Goal: Task Accomplishment & Management: Manage account settings

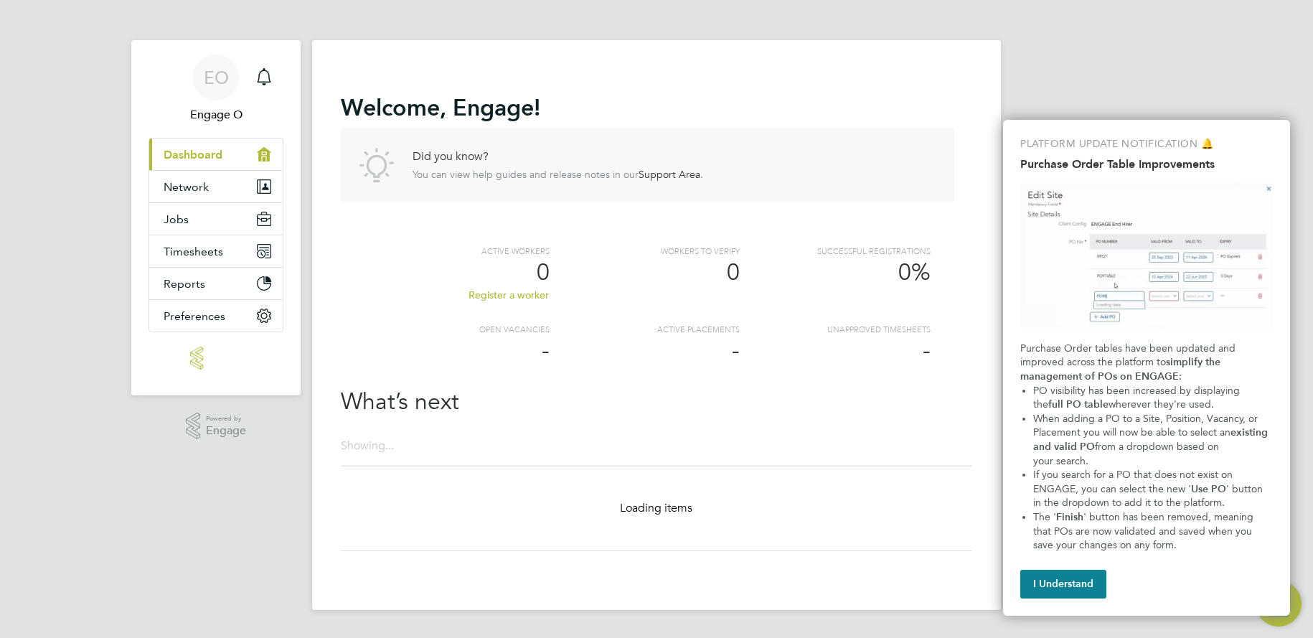
click at [1042, 583] on button "I Understand" at bounding box center [1063, 584] width 86 height 29
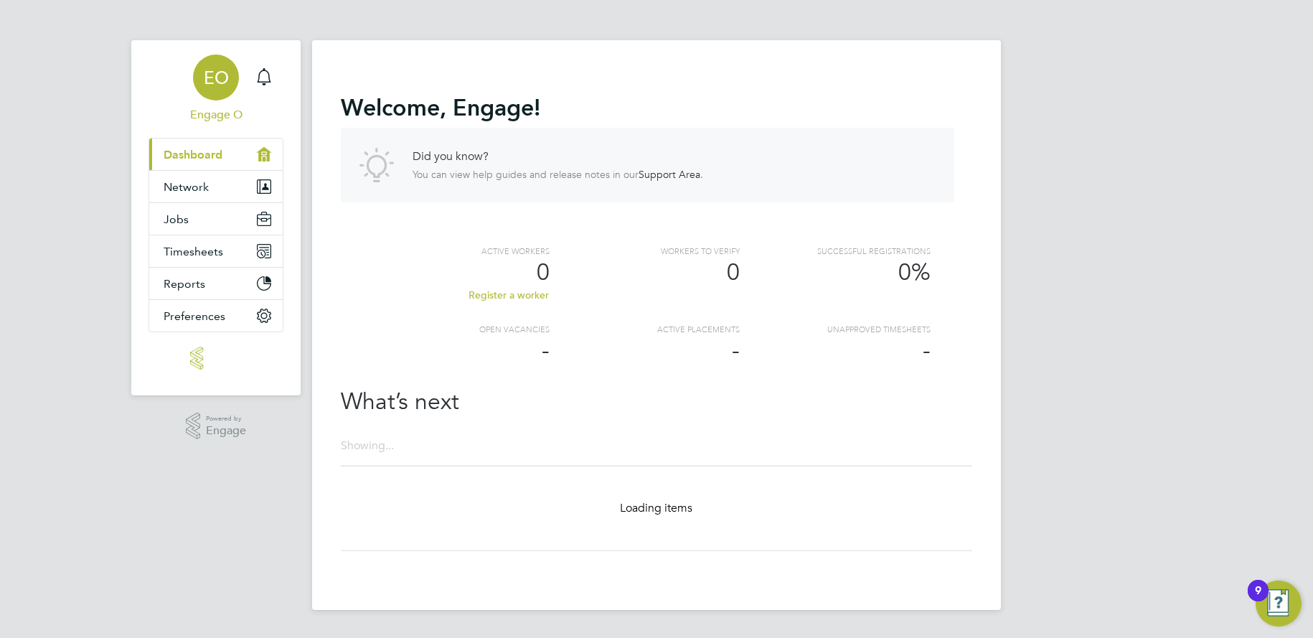
click at [207, 103] on link "EO Engage O" at bounding box center [216, 89] width 135 height 69
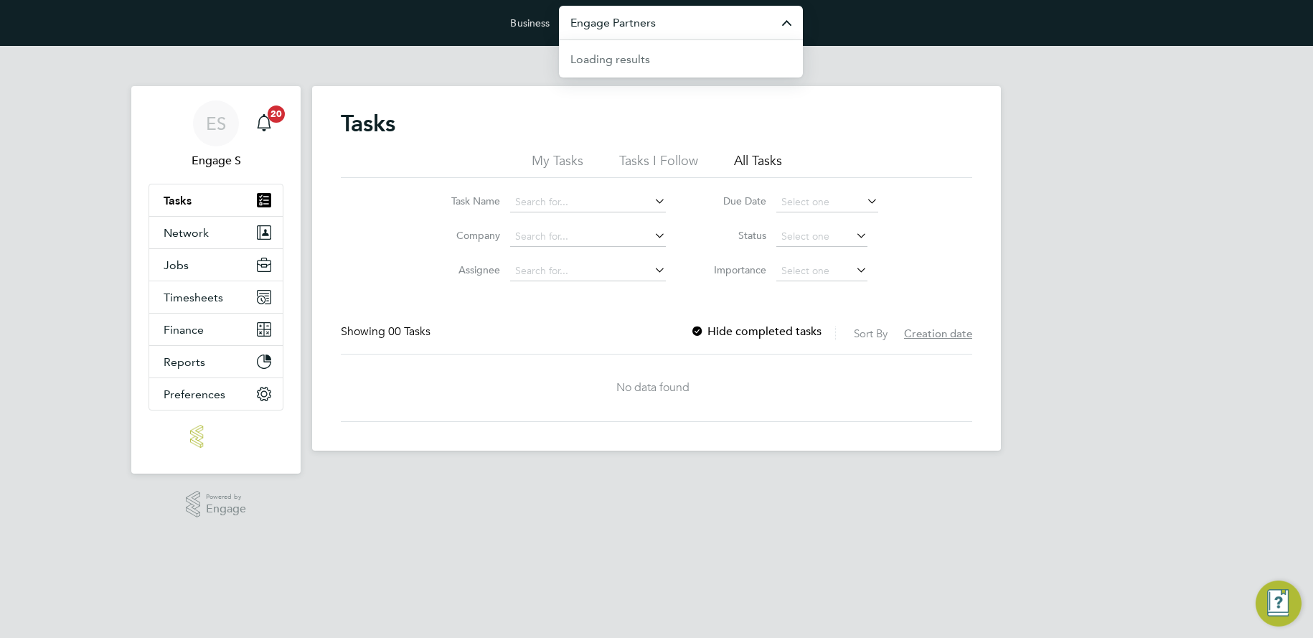
click at [637, 22] on input "Engage Partners" at bounding box center [681, 23] width 244 height 34
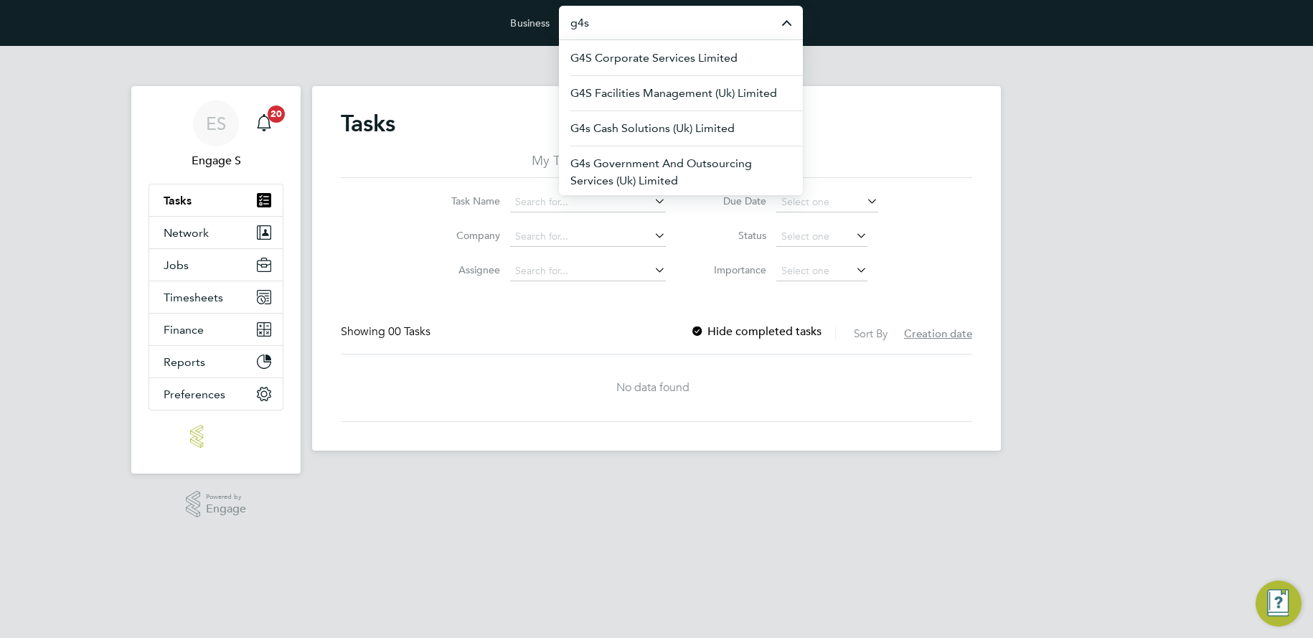
click at [355, 266] on div "Task Name Company Assignee Due Date Status Importance" at bounding box center [657, 233] width 632 height 111
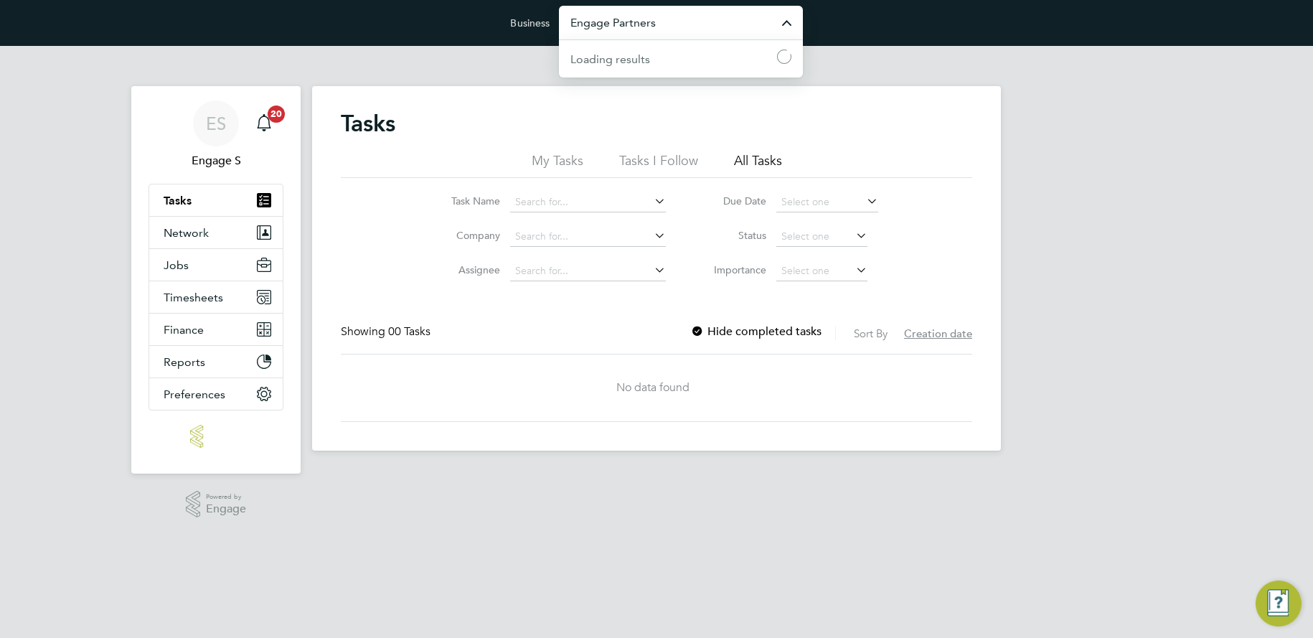
click at [645, 25] on input "Engage Partners" at bounding box center [681, 23] width 244 height 34
click at [636, 60] on span "Pretium Resourcing Ltd" at bounding box center [632, 58] width 123 height 17
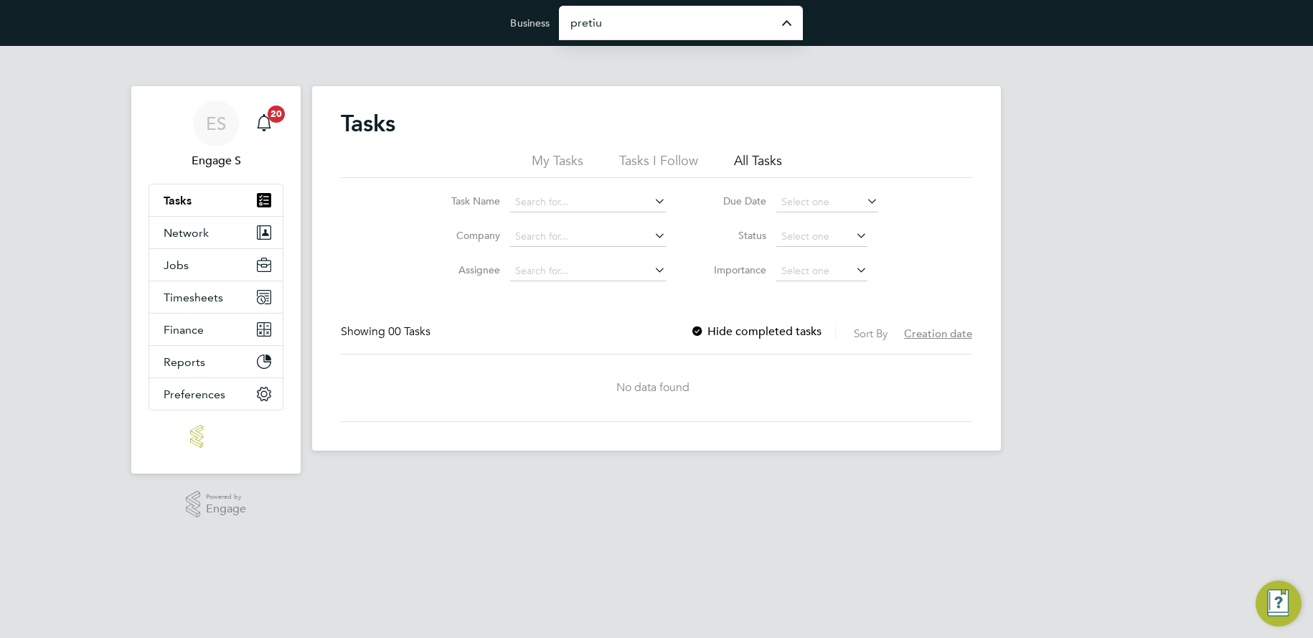
type input "Pretium Resourcing Ltd"
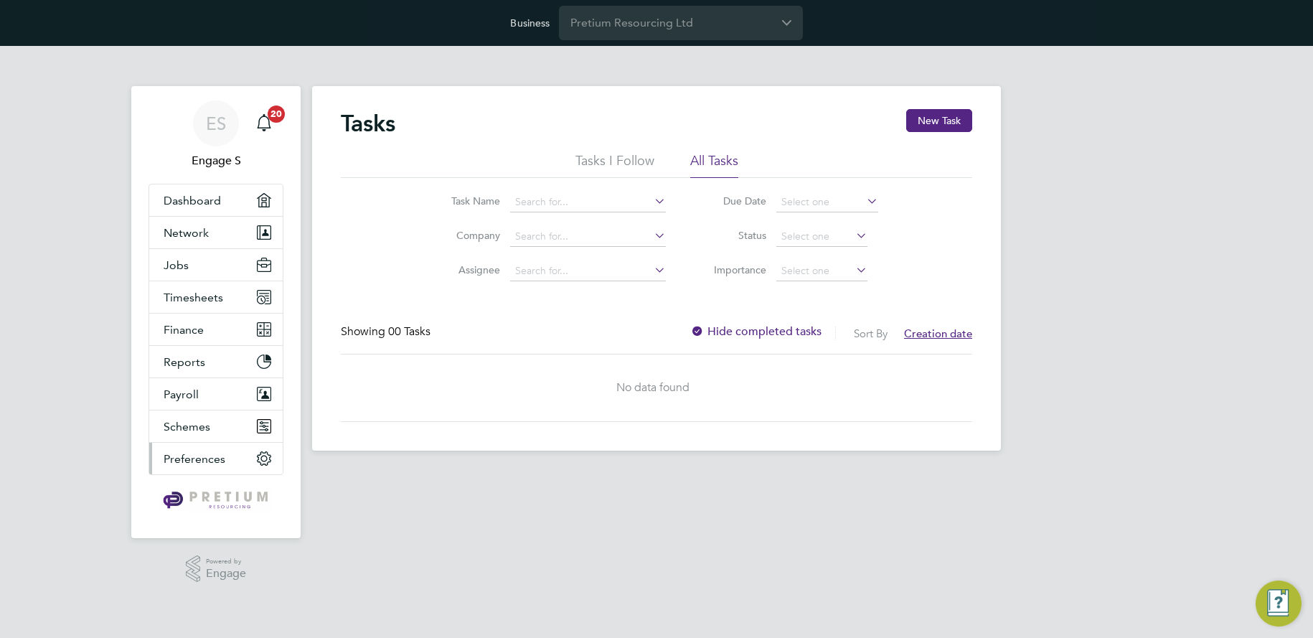
click at [183, 458] on span "Preferences" at bounding box center [195, 459] width 62 height 14
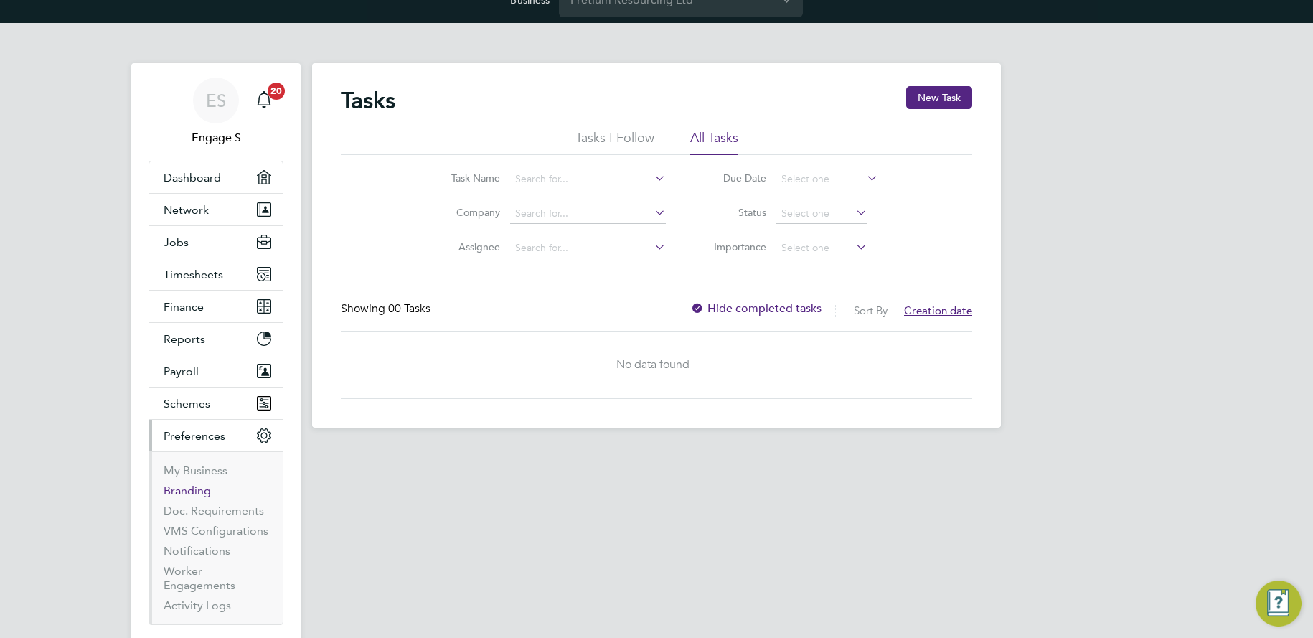
scroll to position [42, 0]
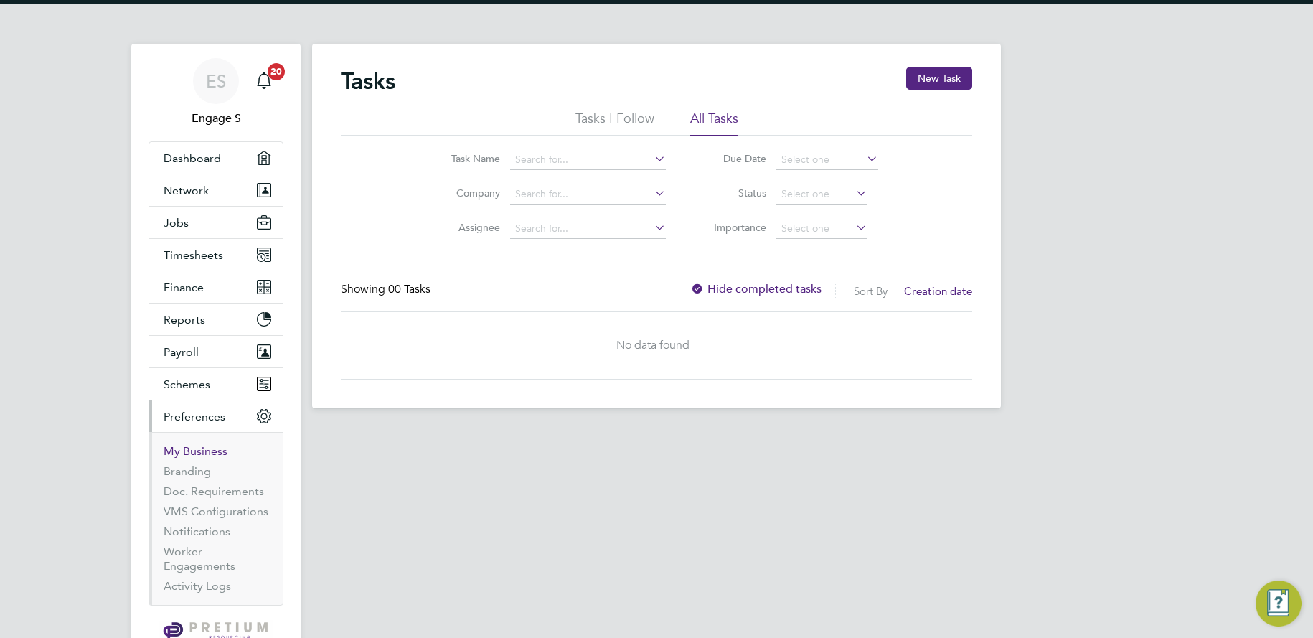
click at [185, 452] on link "My Business" at bounding box center [196, 451] width 64 height 14
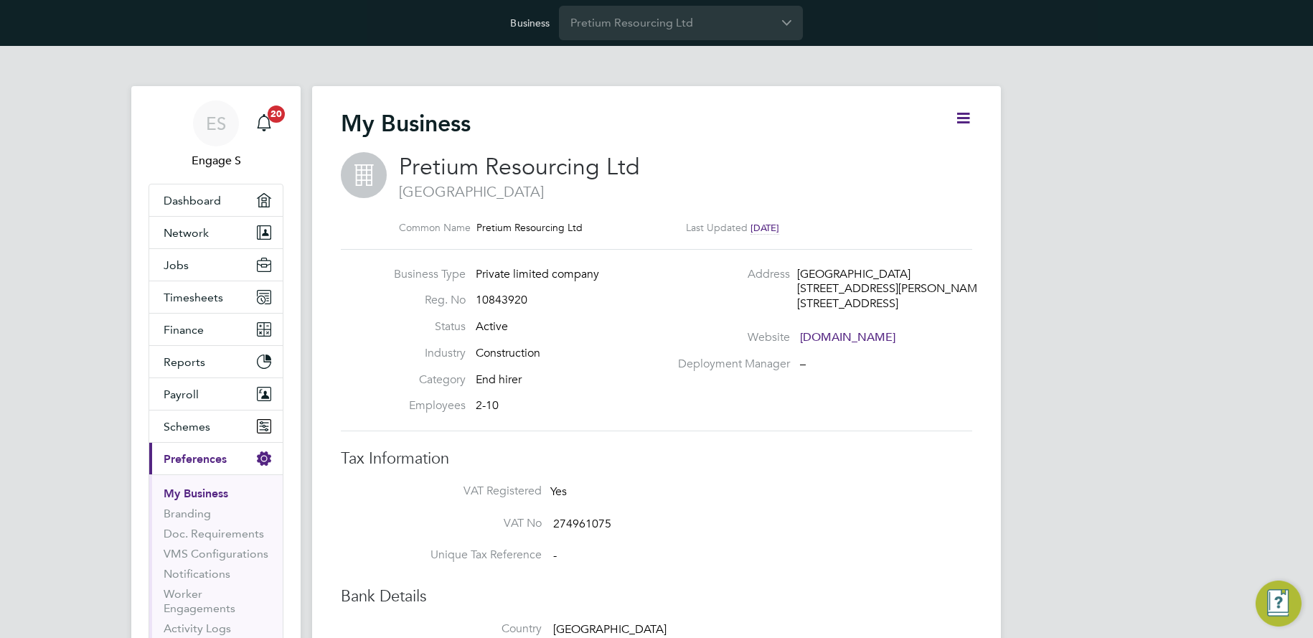
click at [963, 118] on icon at bounding box center [963, 118] width 18 height 18
click at [212, 549] on link "VMS Configurations" at bounding box center [216, 554] width 105 height 14
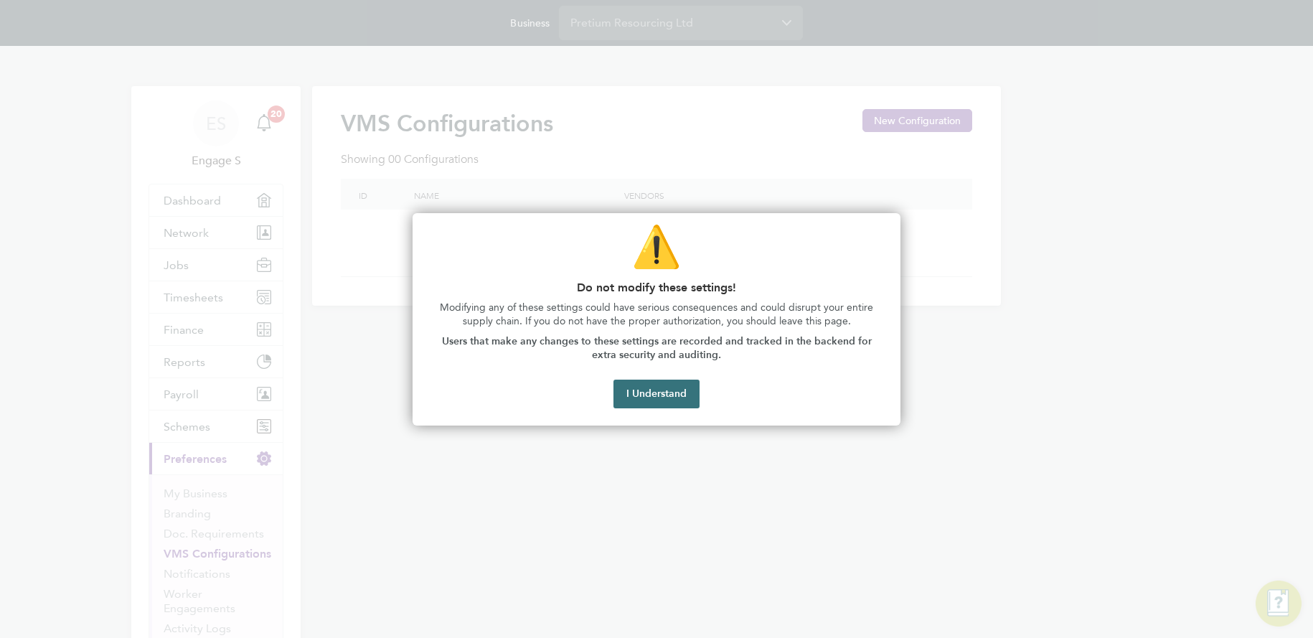
click at [644, 398] on button "I Understand" at bounding box center [657, 394] width 86 height 29
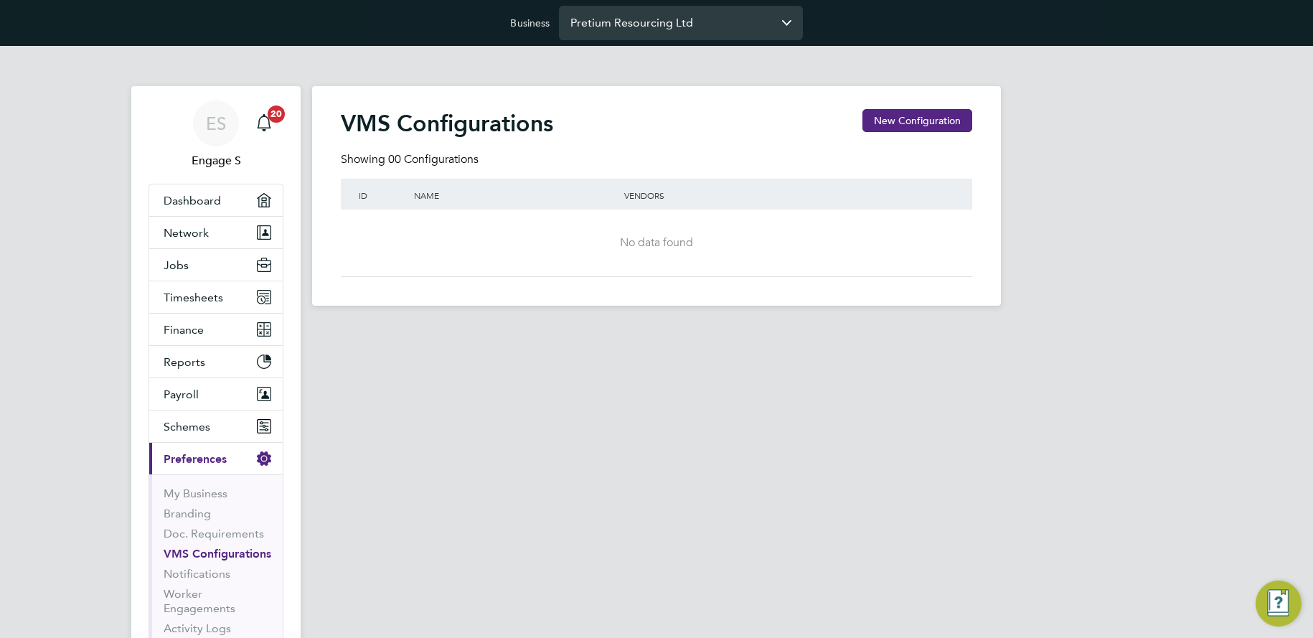
click at [670, 24] on input "Pretium Resourcing Ltd" at bounding box center [681, 23] width 244 height 34
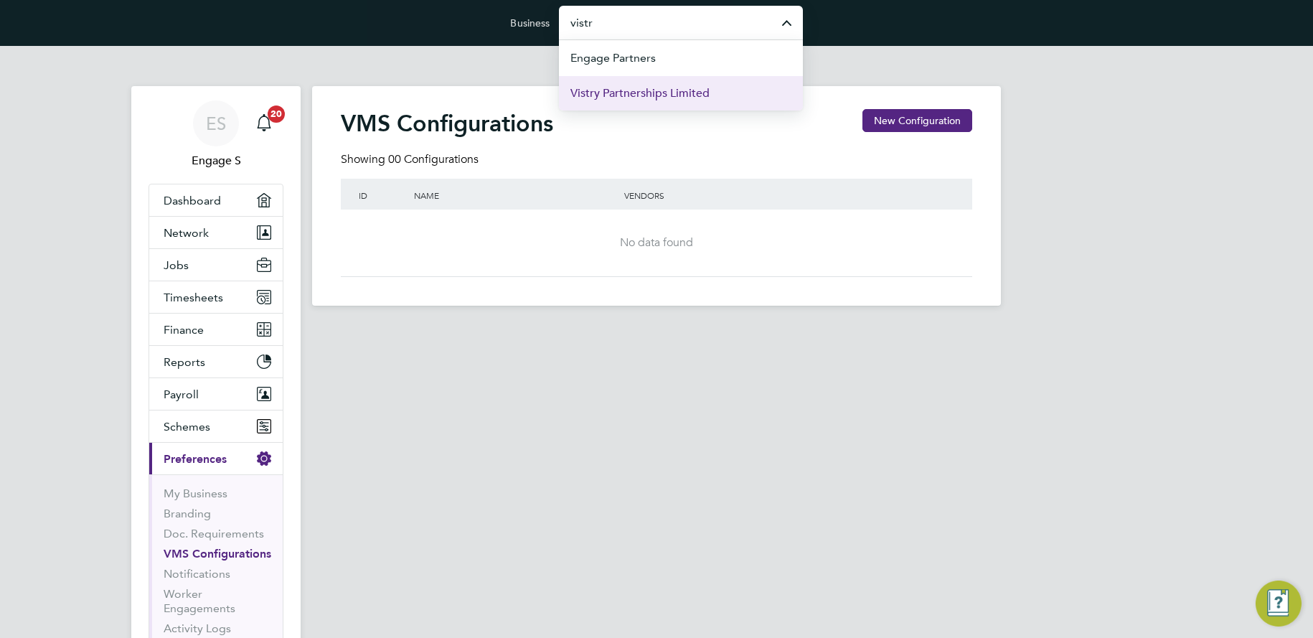
click at [629, 85] on span "Vistry Partnerships Limited" at bounding box center [640, 93] width 139 height 17
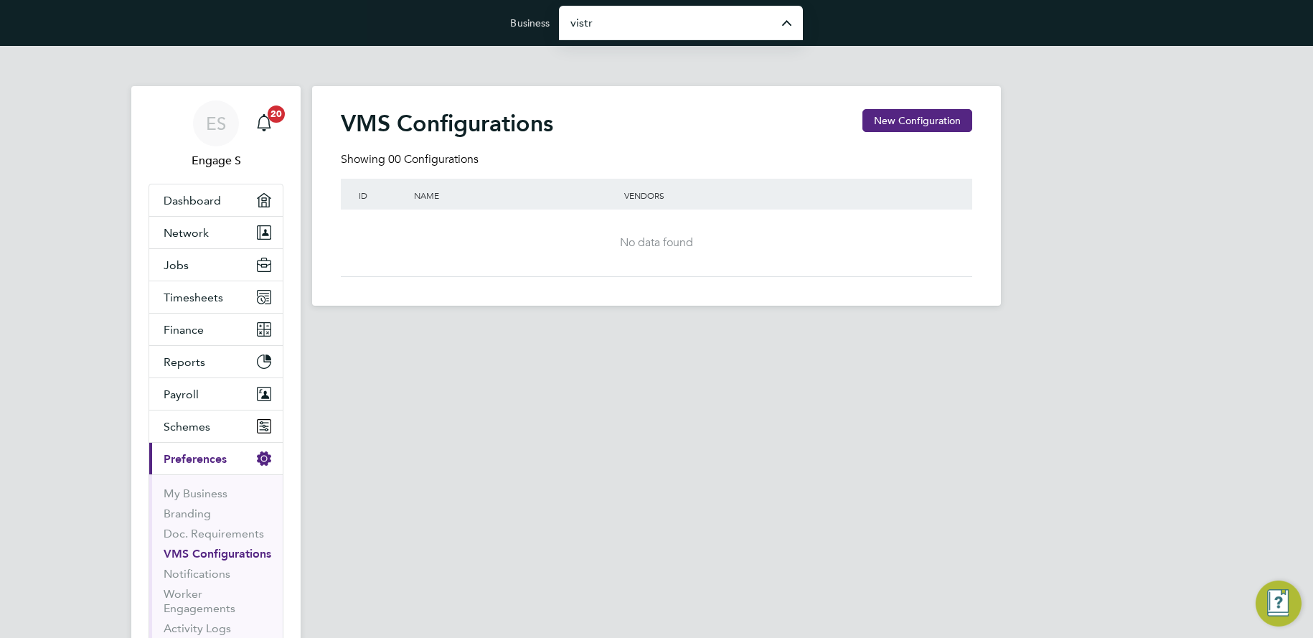
type input "Vistry Partnerships Limited"
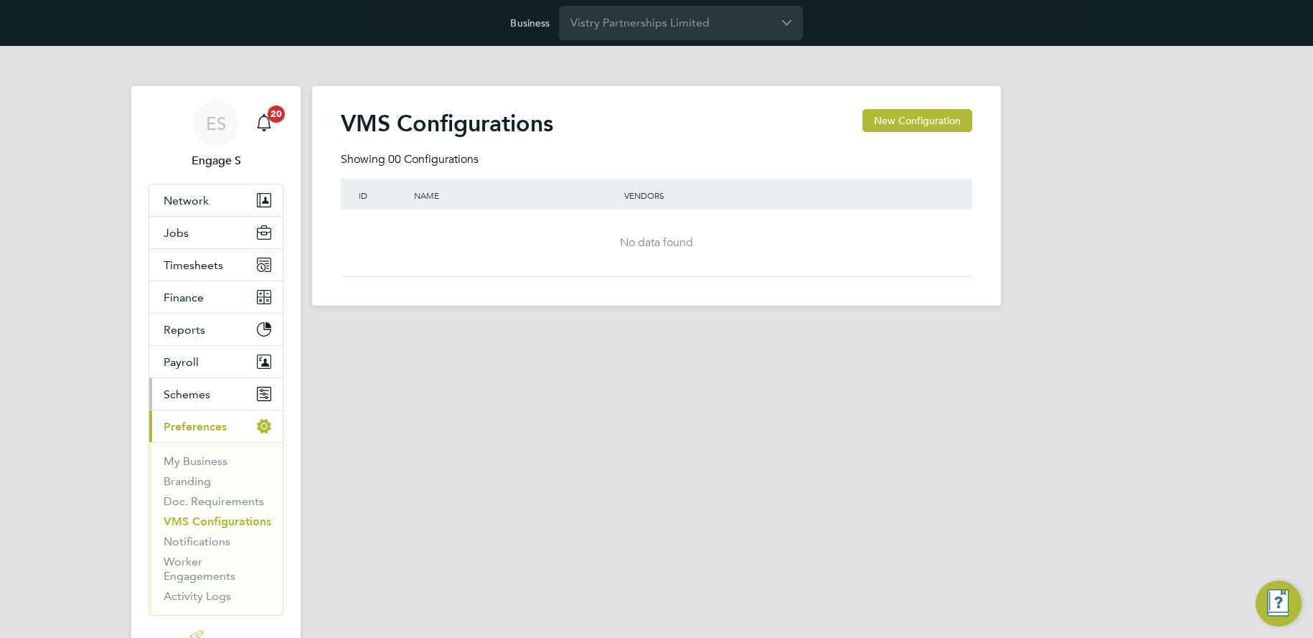
click at [186, 395] on span "Schemes" at bounding box center [187, 395] width 47 height 14
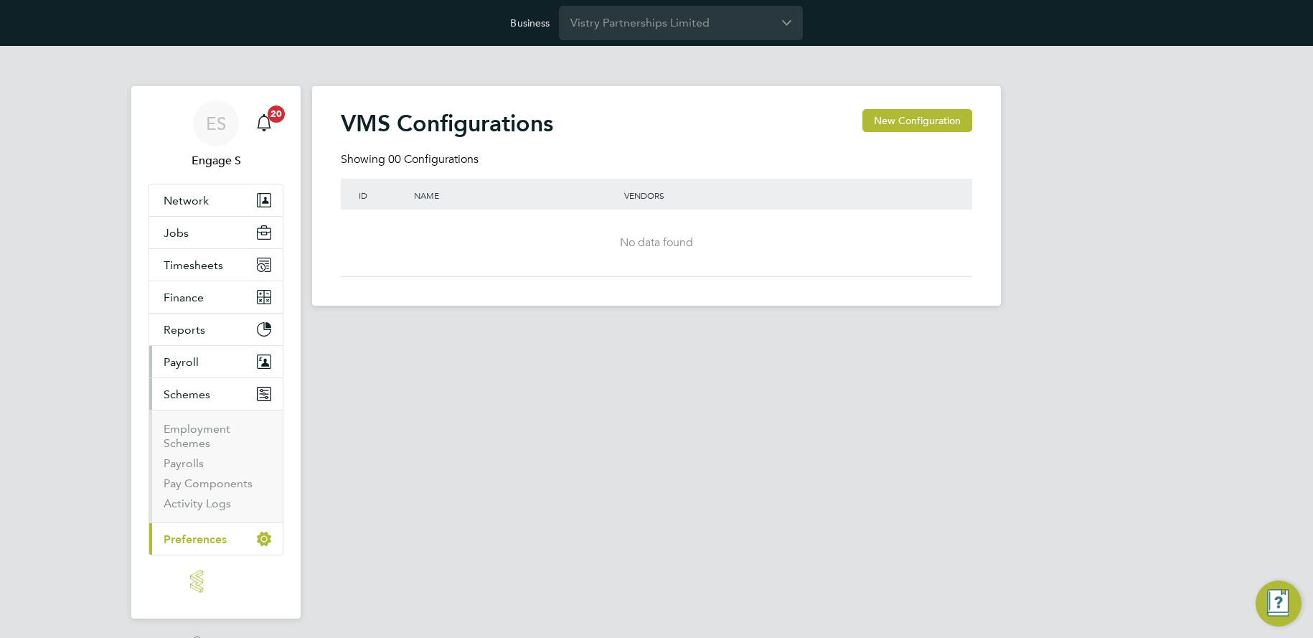
click at [185, 364] on span "Payroll" at bounding box center [181, 362] width 35 height 14
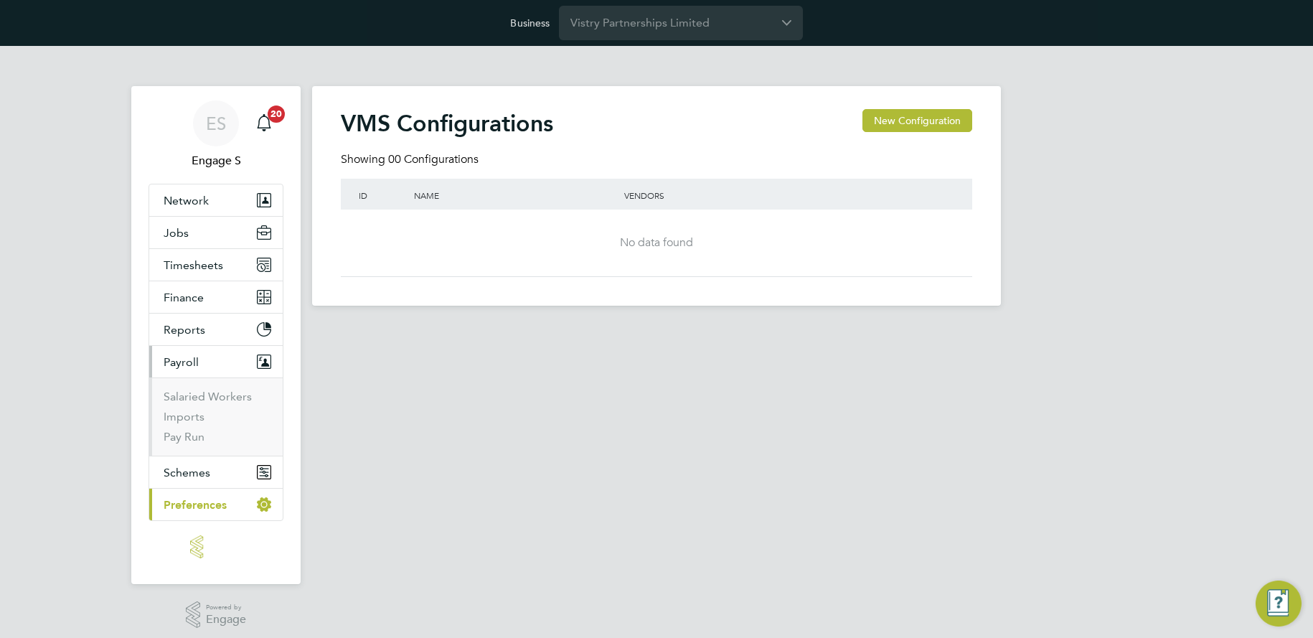
click at [193, 507] on span "Preferences" at bounding box center [195, 505] width 63 height 14
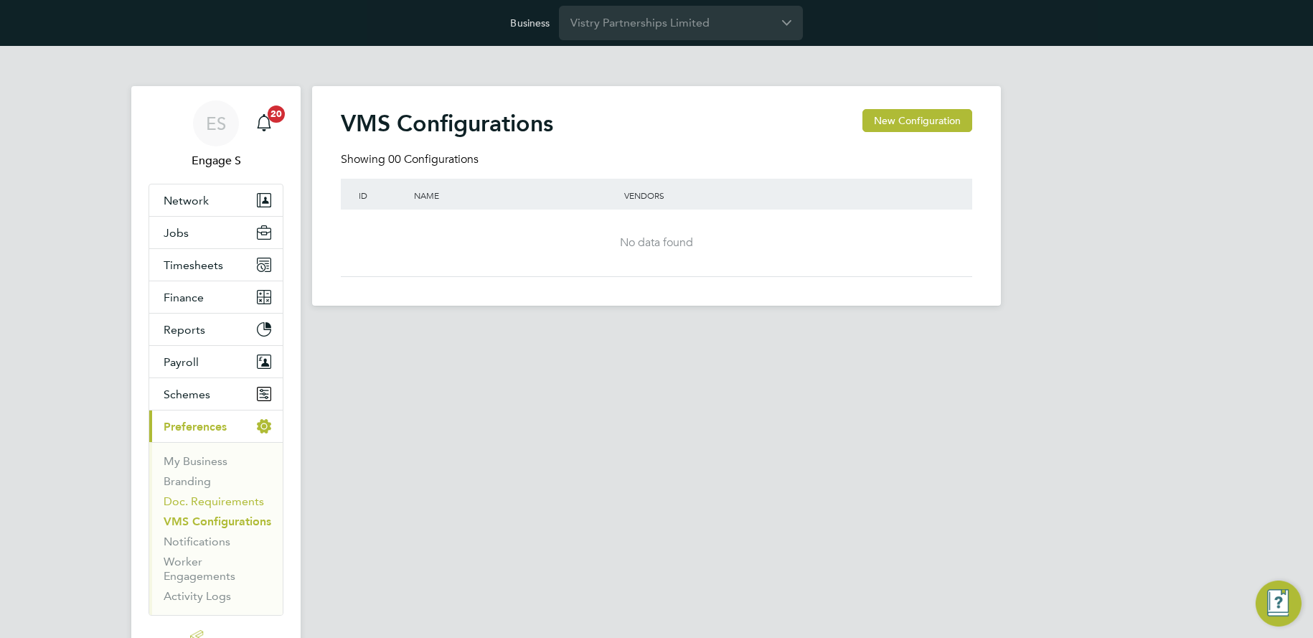
click at [223, 502] on link "Doc. Requirements" at bounding box center [214, 501] width 100 height 14
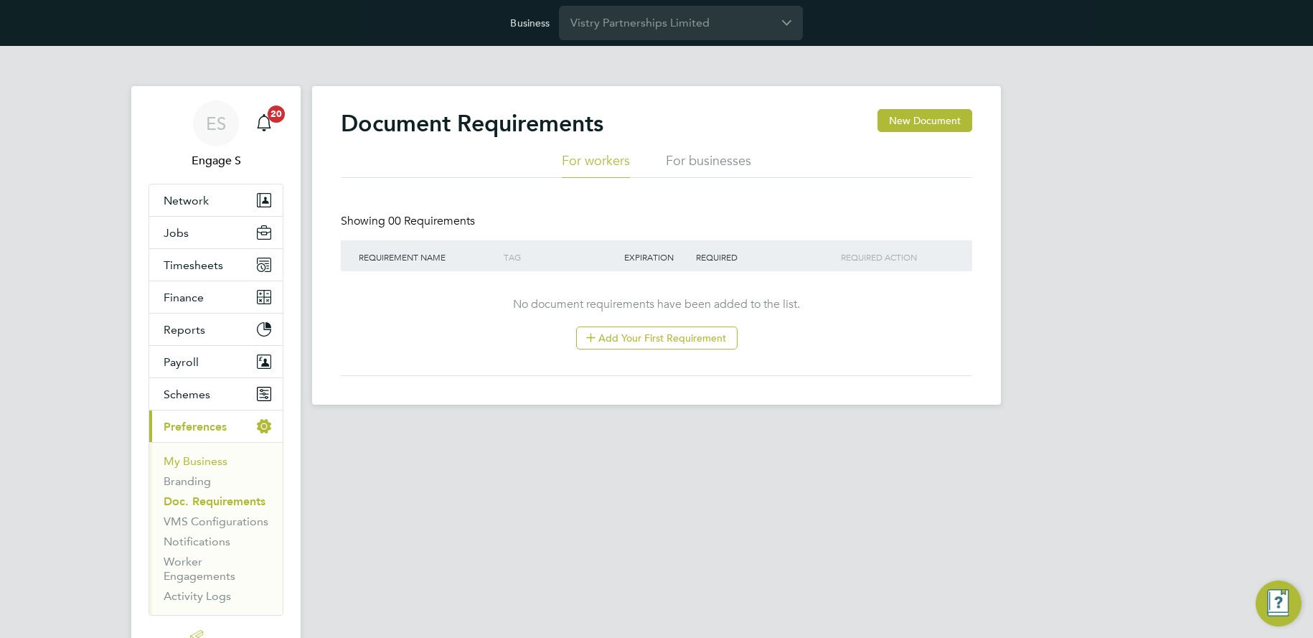
click at [202, 456] on link "My Business" at bounding box center [196, 461] width 64 height 14
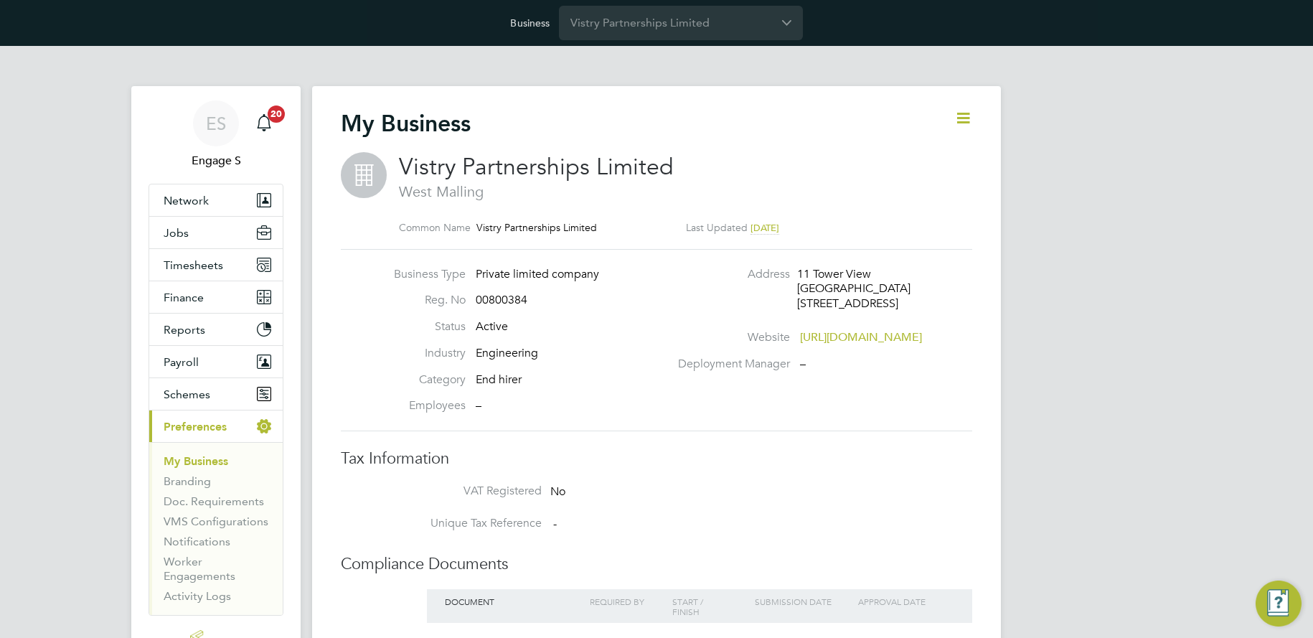
click at [958, 120] on icon at bounding box center [963, 118] width 18 height 18
click at [903, 144] on li "Edit Business e" at bounding box center [927, 152] width 85 height 20
type input "[GEOGRAPHIC_DATA]"
